Goal: Find specific page/section: Find specific page/section

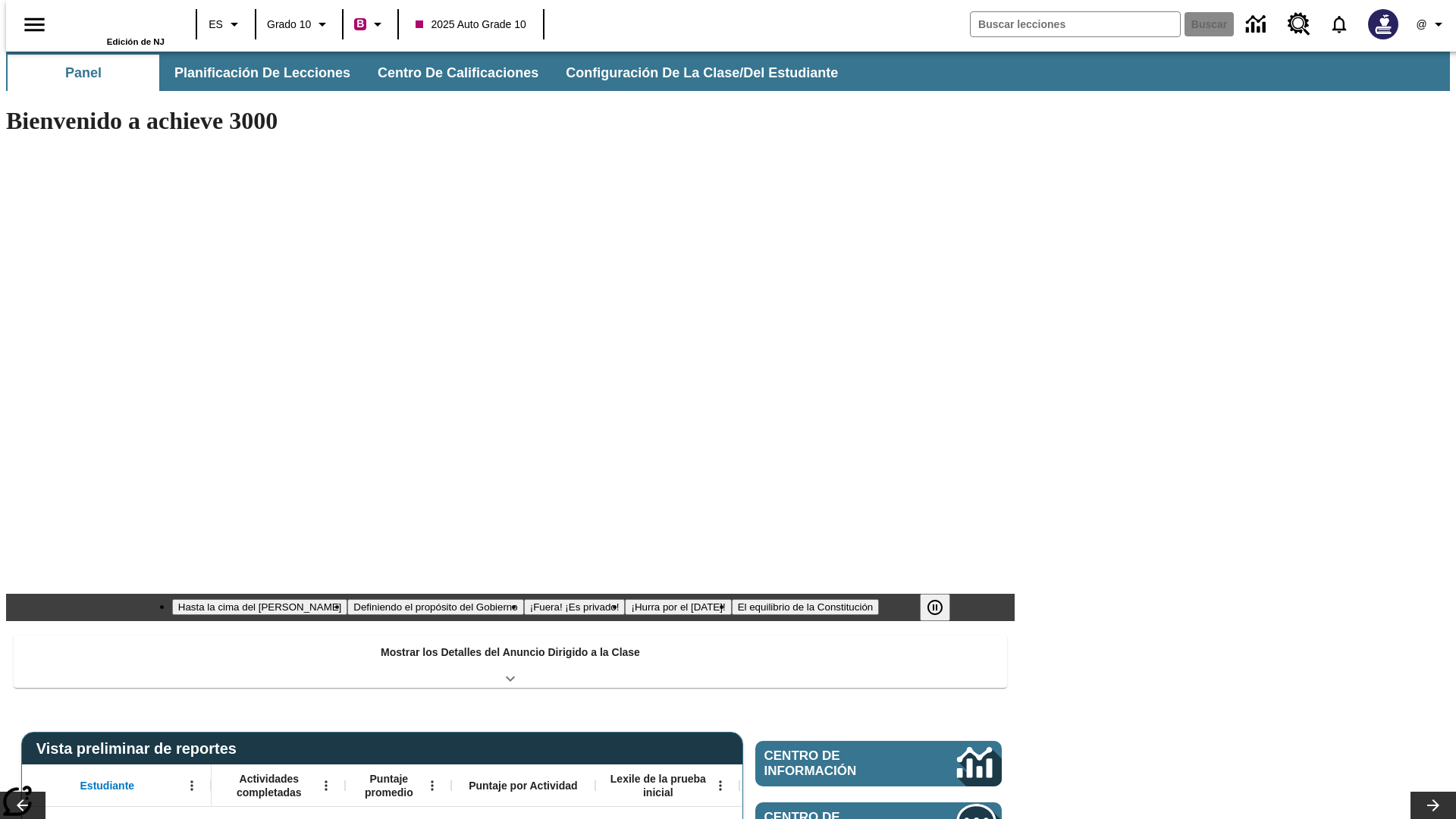
type input "-1"
click at [254, 73] on span "Planificación de lecciones" at bounding box center [264, 73] width 176 height 17
